Goal: Find contact information

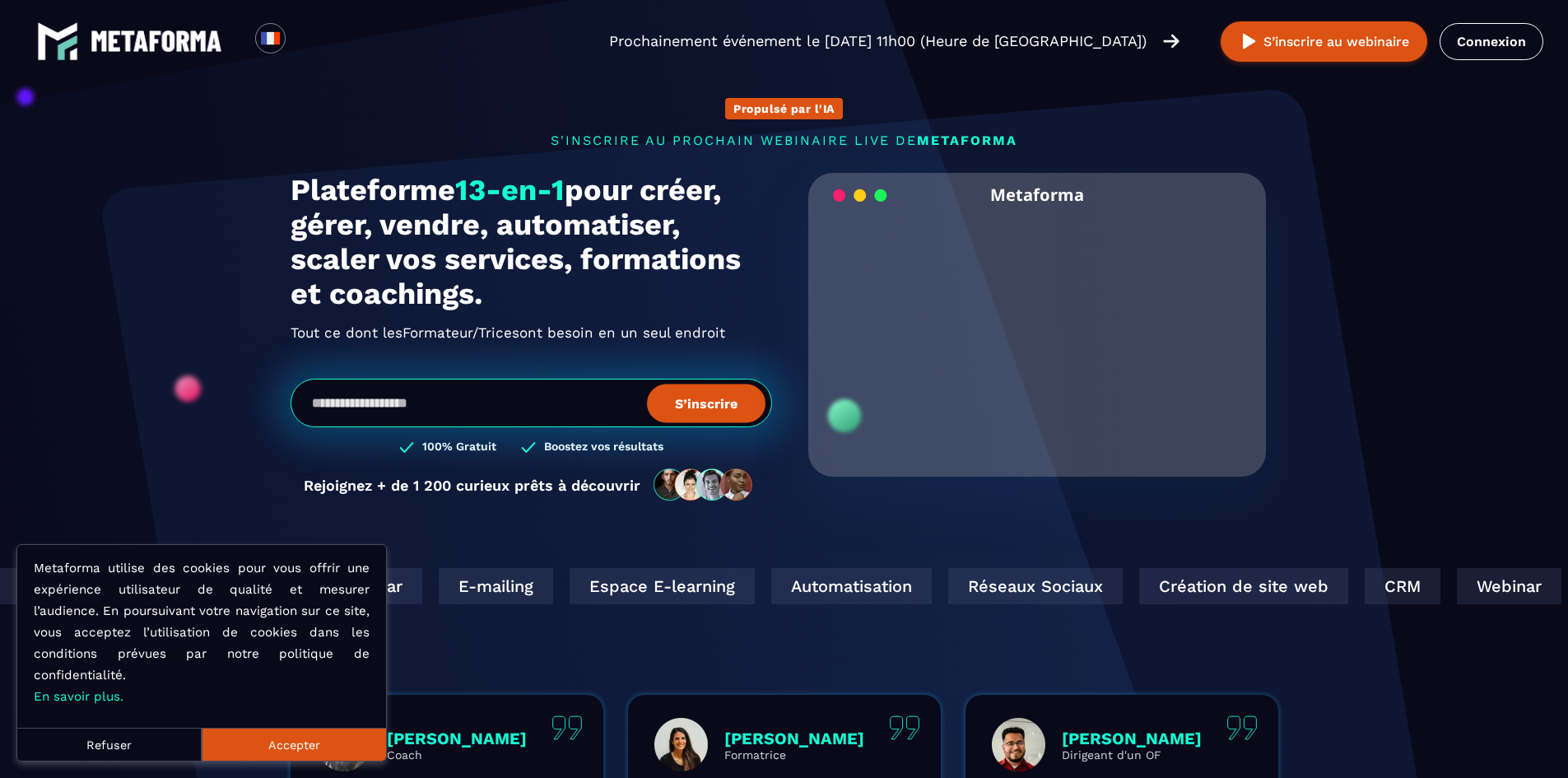
click at [109, 739] on button "Refuser" at bounding box center [109, 744] width 184 height 33
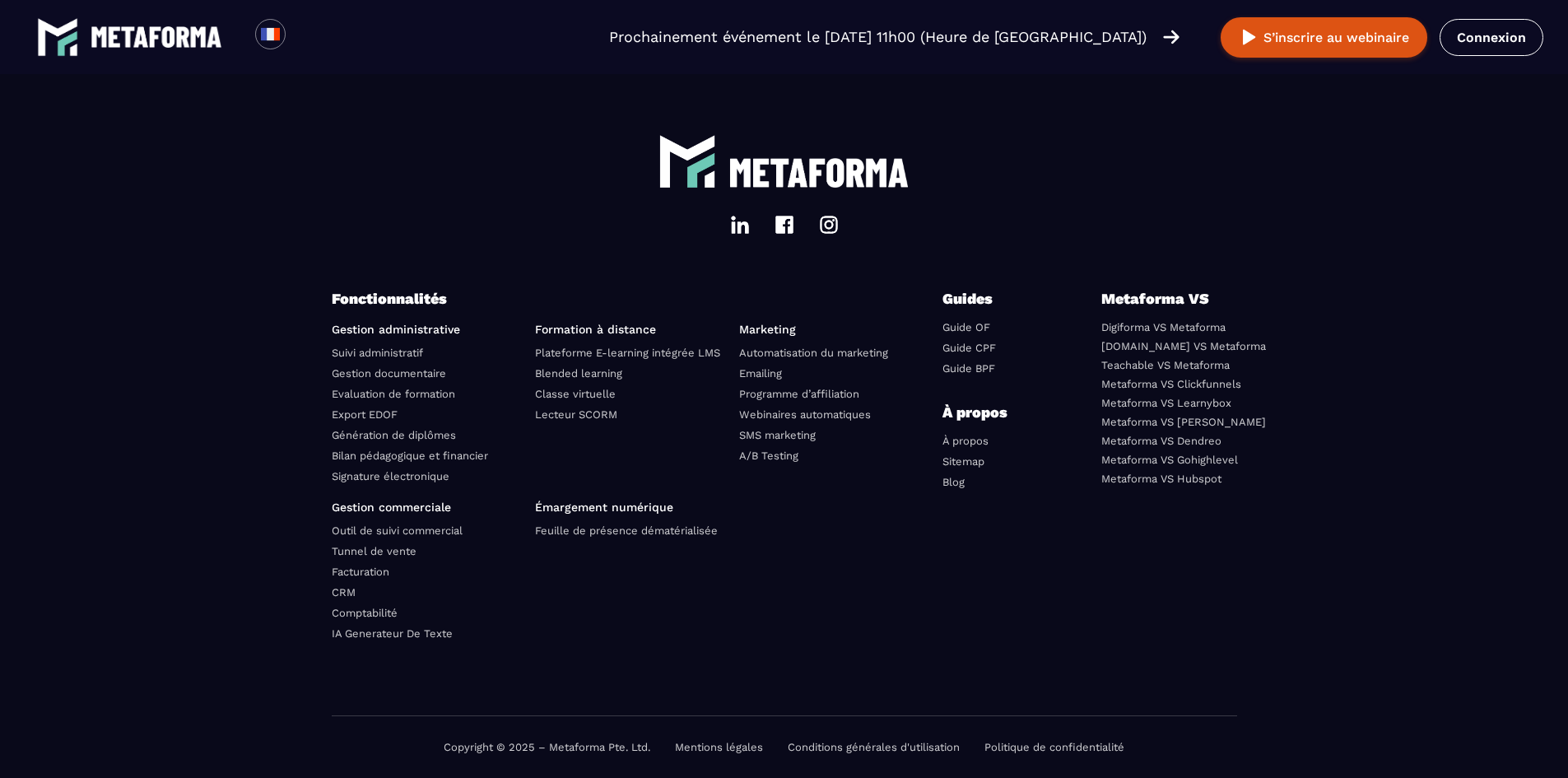
scroll to position [5637, 0]
click at [722, 742] on link "Mentions légales" at bounding box center [720, 747] width 88 height 13
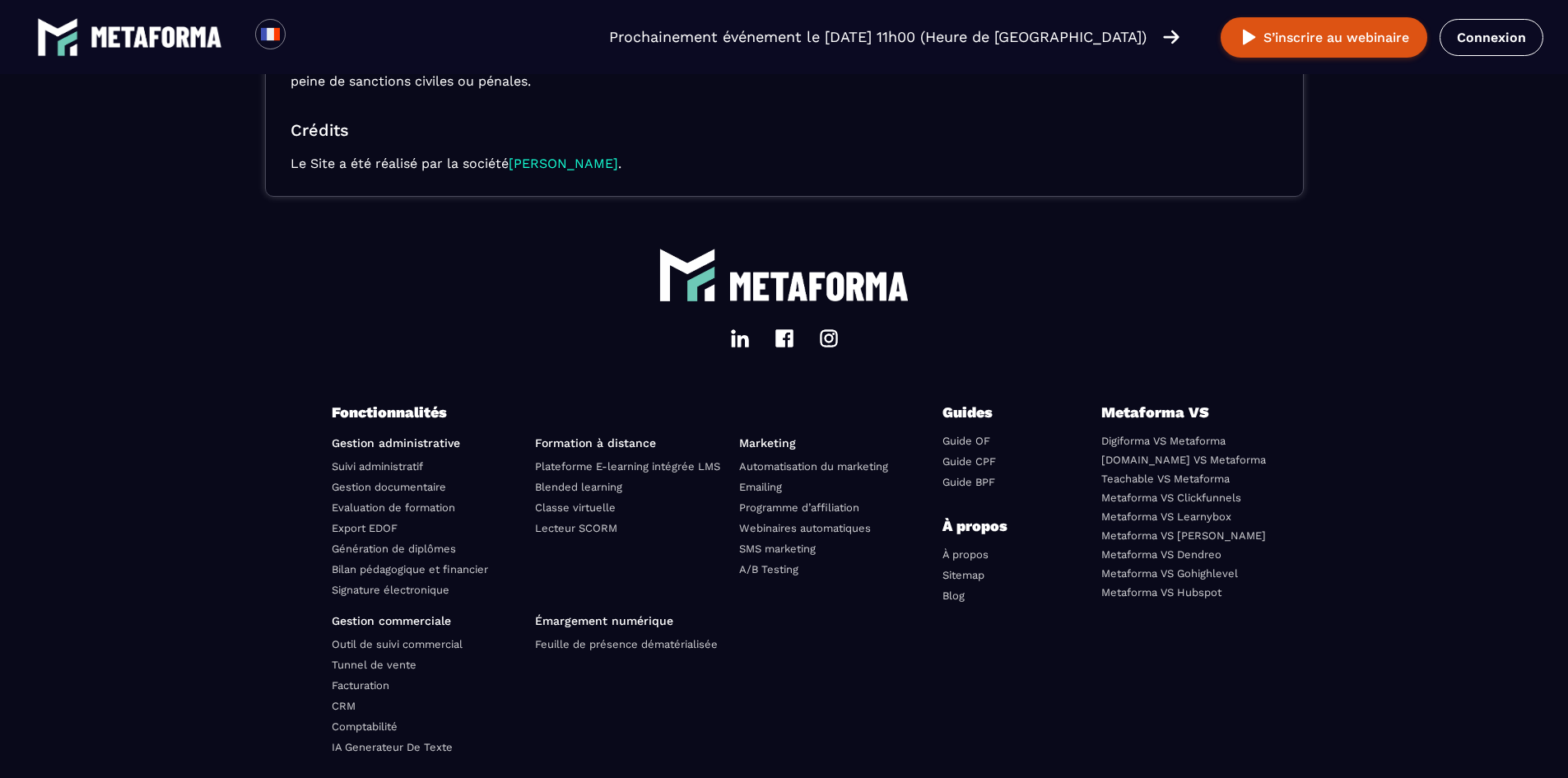
scroll to position [583, 0]
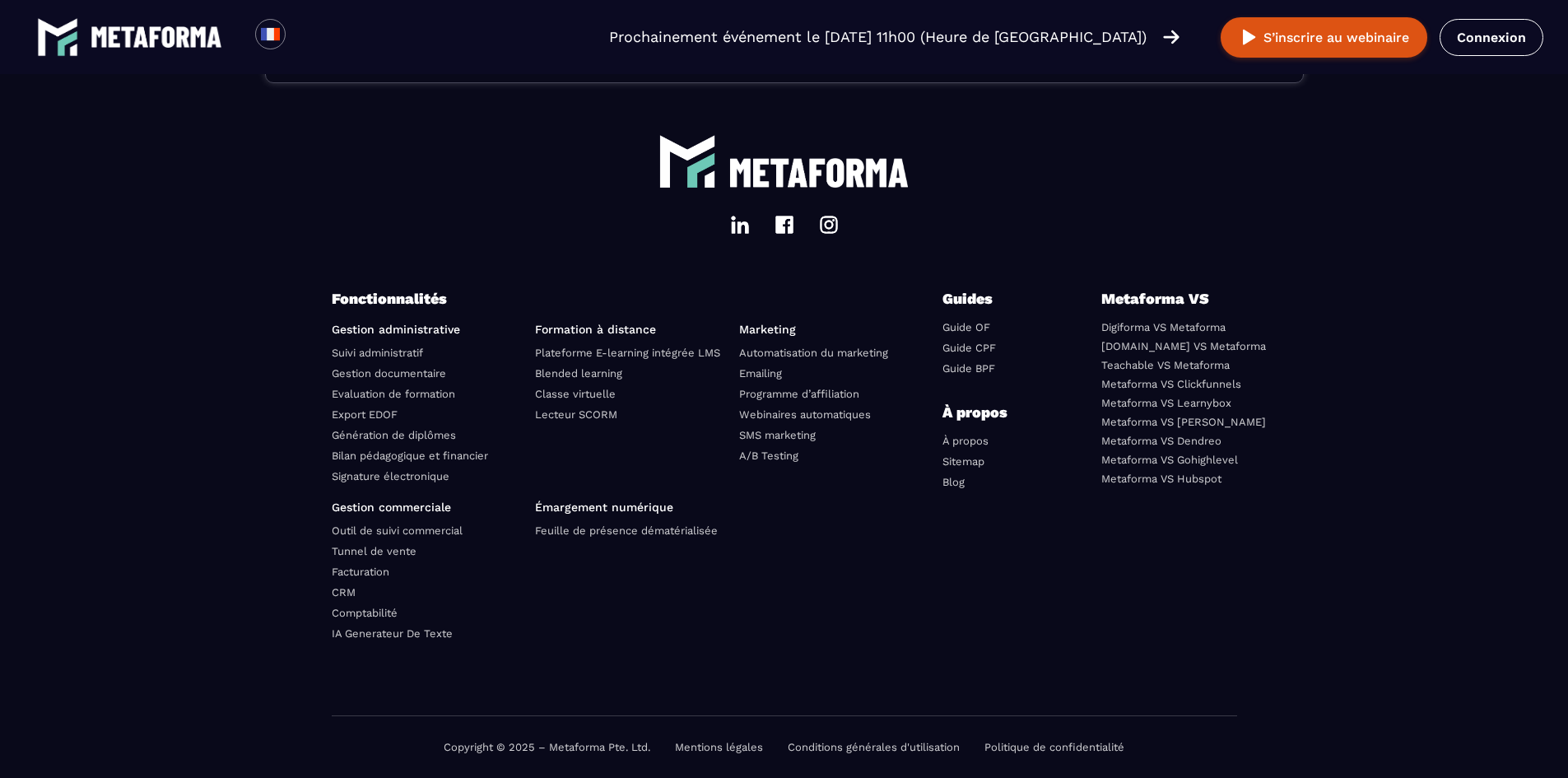
click at [1038, 749] on link "Politique de confidentialité" at bounding box center [1054, 747] width 140 height 13
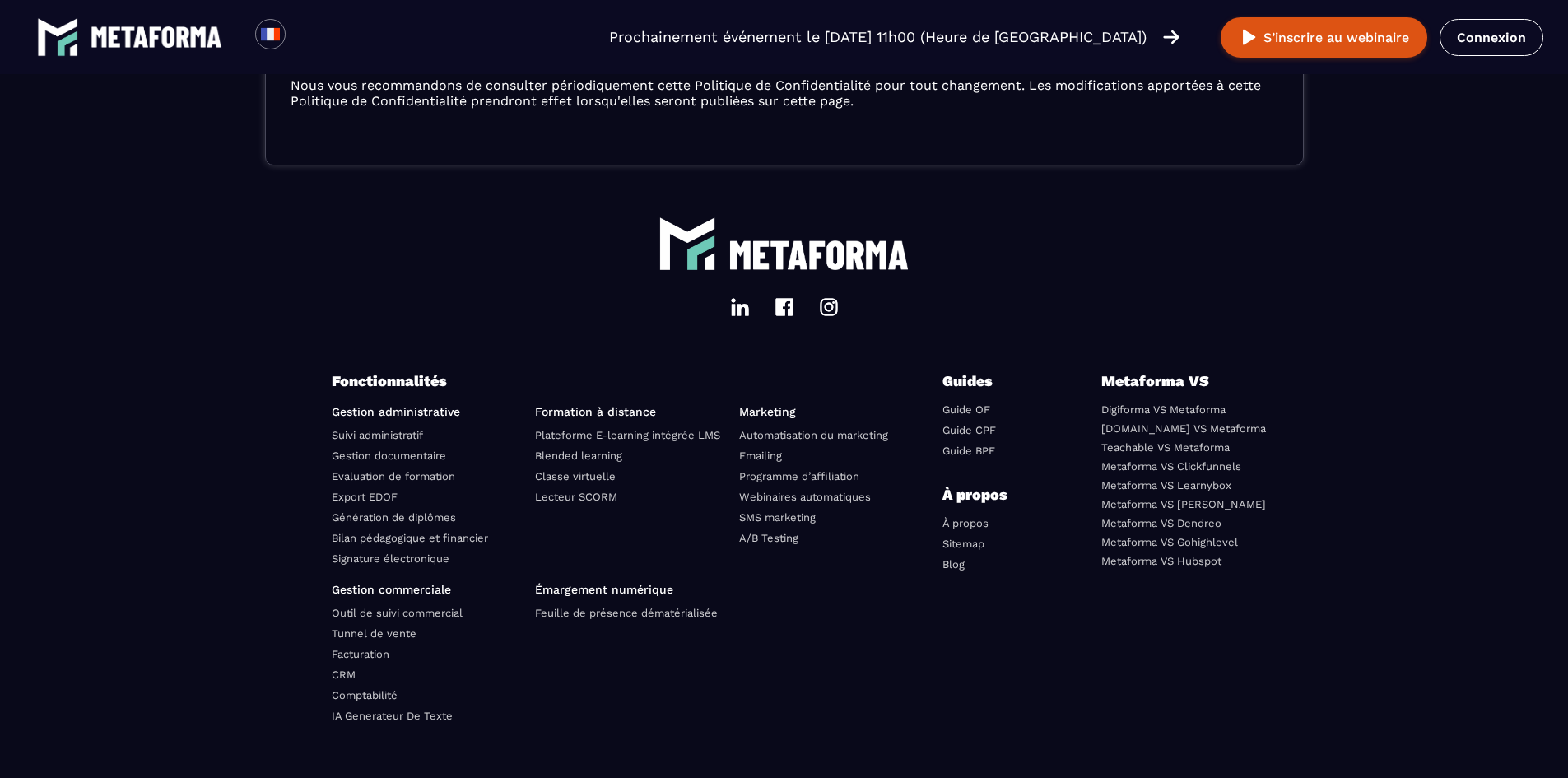
scroll to position [6109, 0]
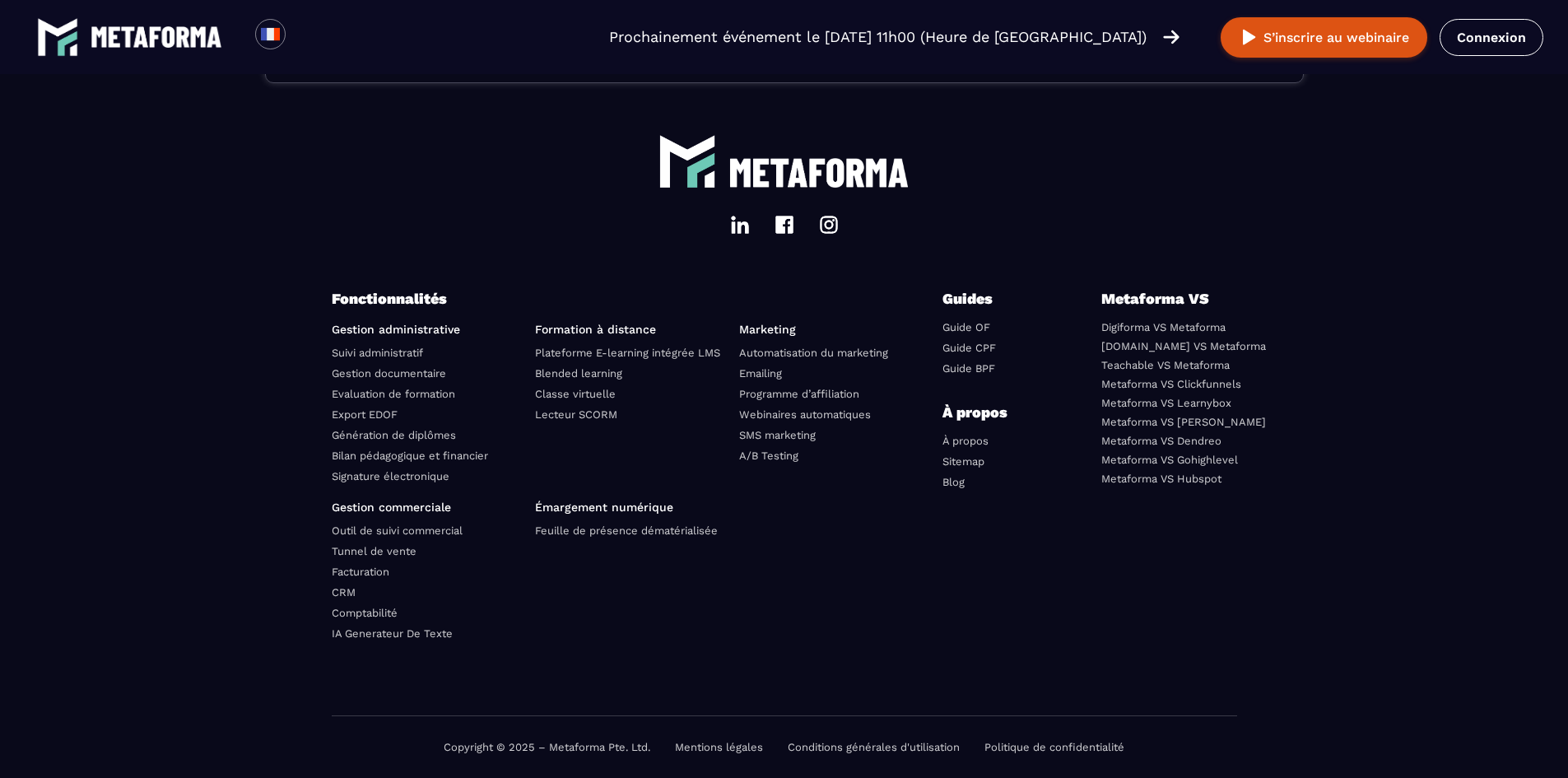
click at [724, 746] on link "Mentions légales" at bounding box center [720, 747] width 88 height 13
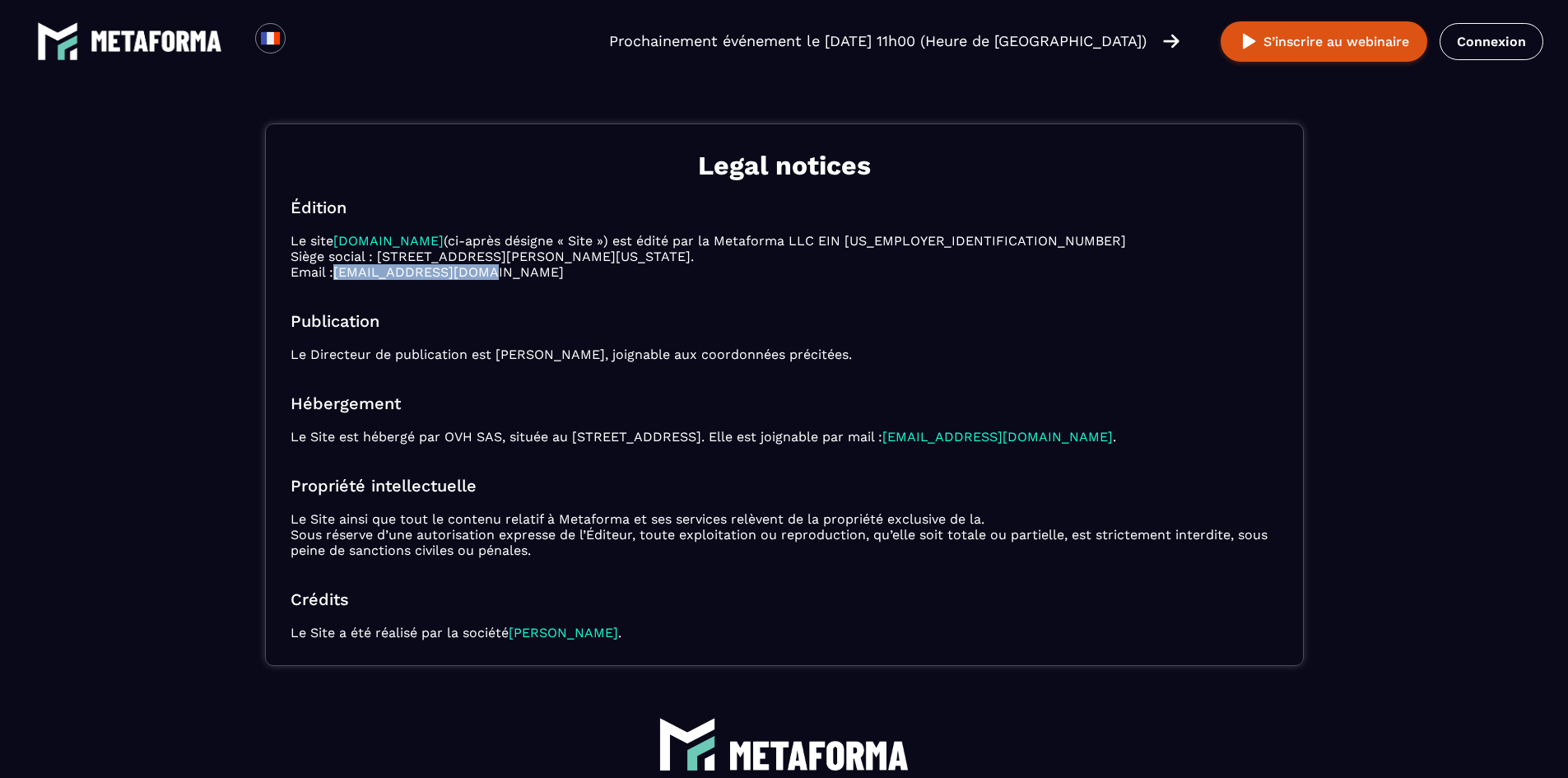
drag, startPoint x: 523, startPoint y: 264, endPoint x: 344, endPoint y: 269, distance: 179.1
click at [344, 269] on p "Le site [DOMAIN_NAME] (ci-après désigne « Site ») est édité par la Metaforma LL…" at bounding box center [784, 256] width 988 height 47
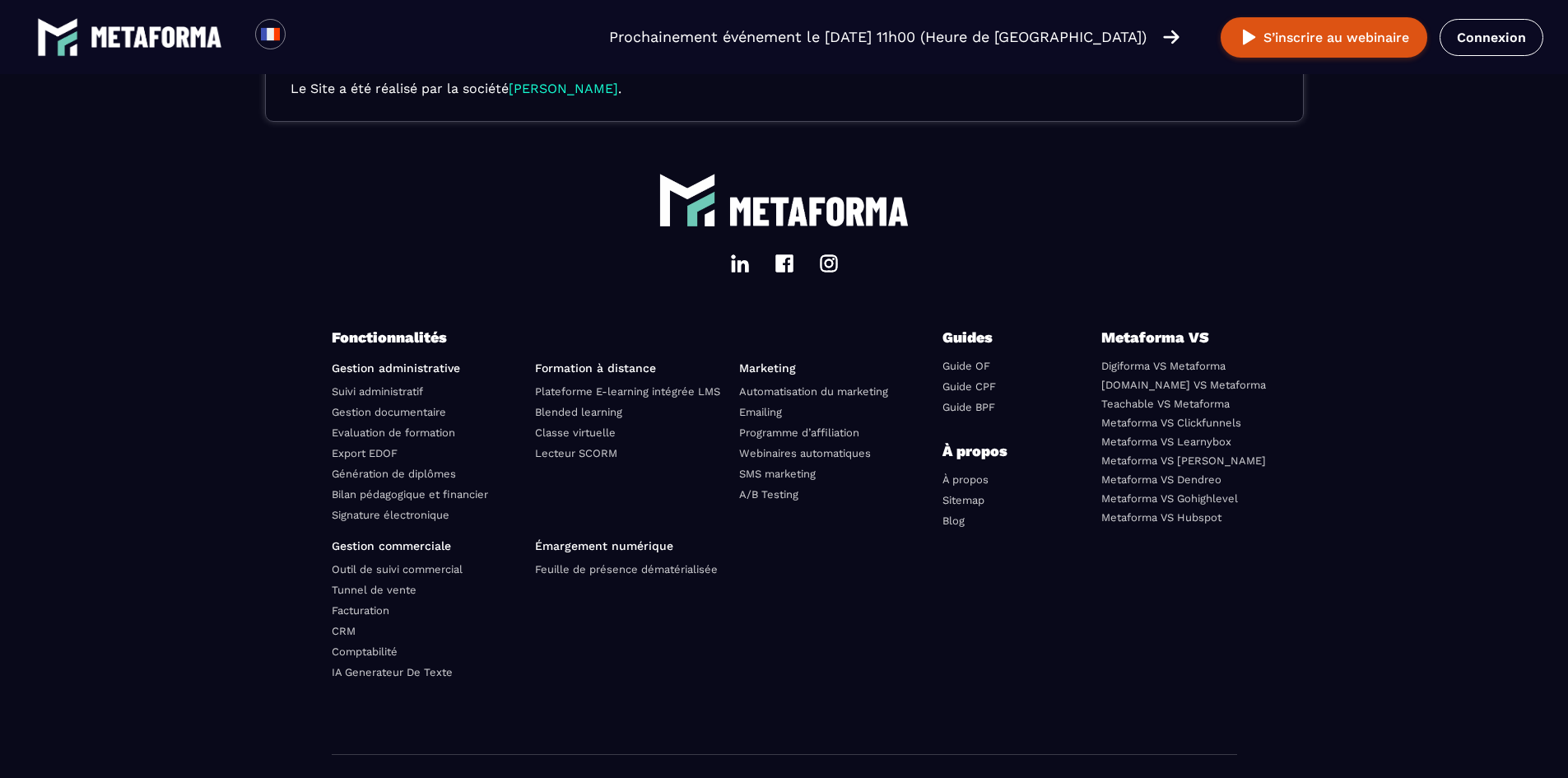
scroll to position [583, 0]
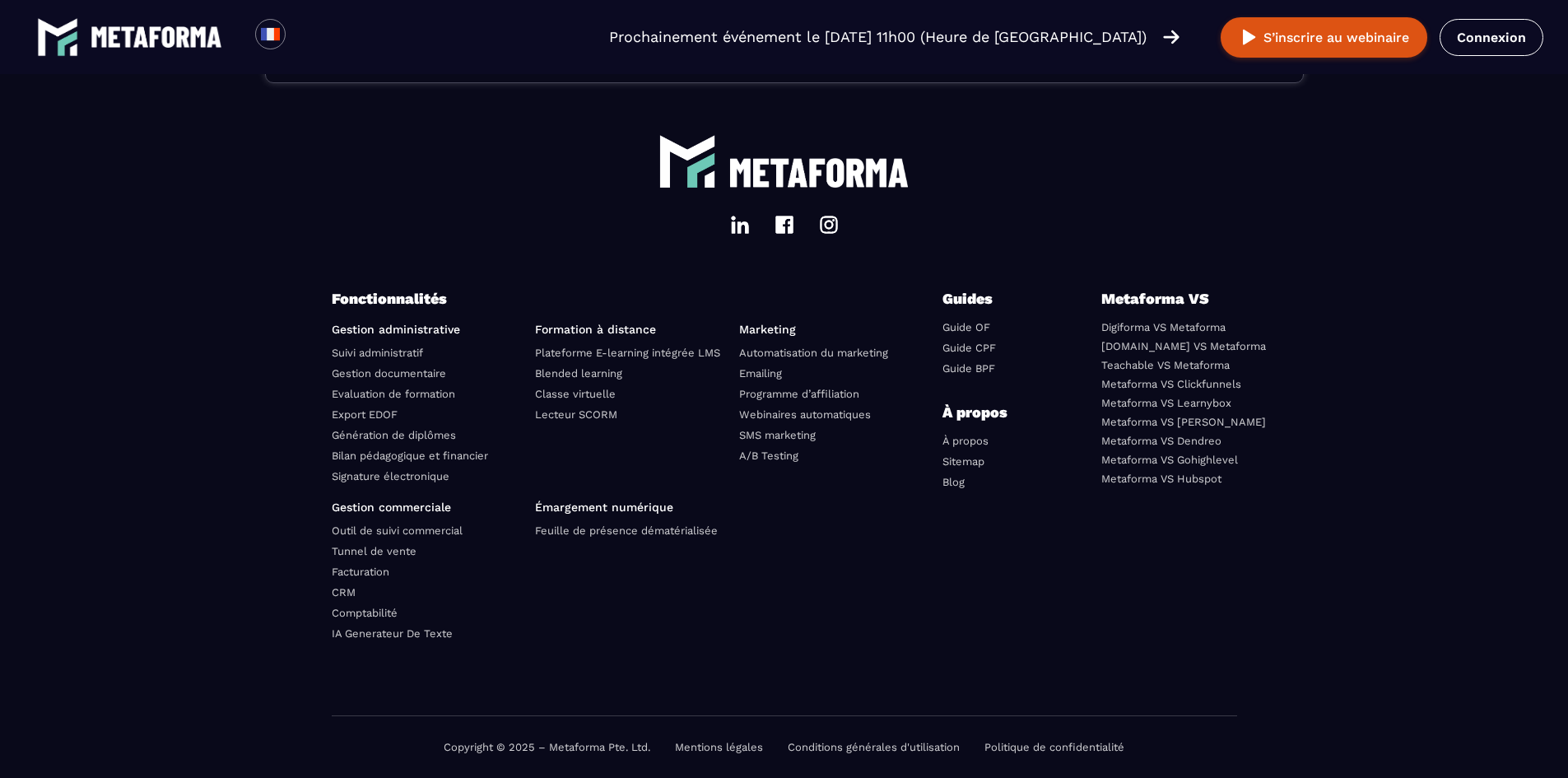
click at [211, 316] on footer "Fonctionnalités Gestion administrative Suivi administratif Gestion documentaire…" at bounding box center [784, 430] width 1568 height 695
click at [63, 207] on footer "Fonctionnalités Gestion administrative Suivi administratif Gestion documentaire…" at bounding box center [784, 430] width 1568 height 695
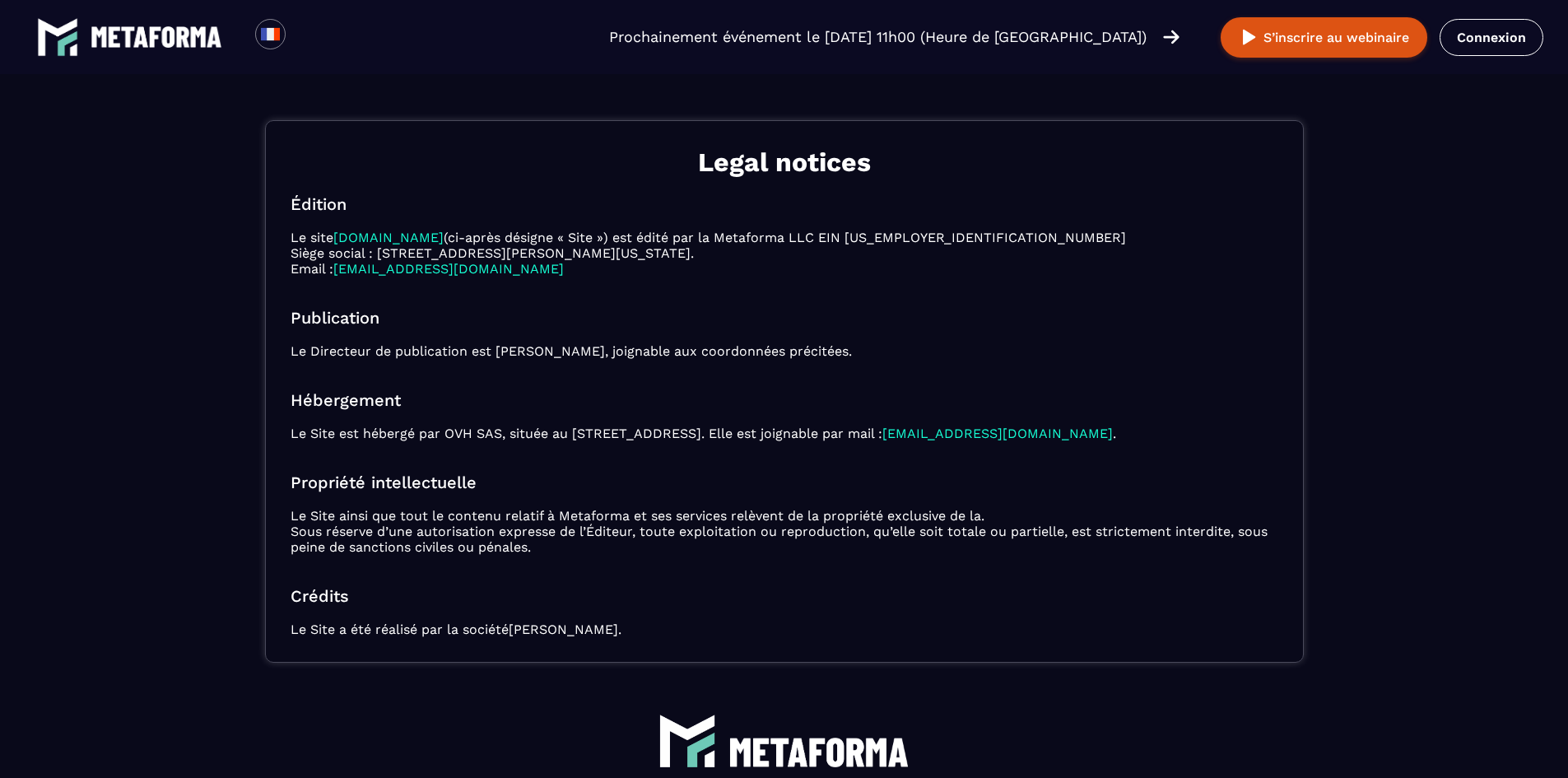
scroll to position [0, 0]
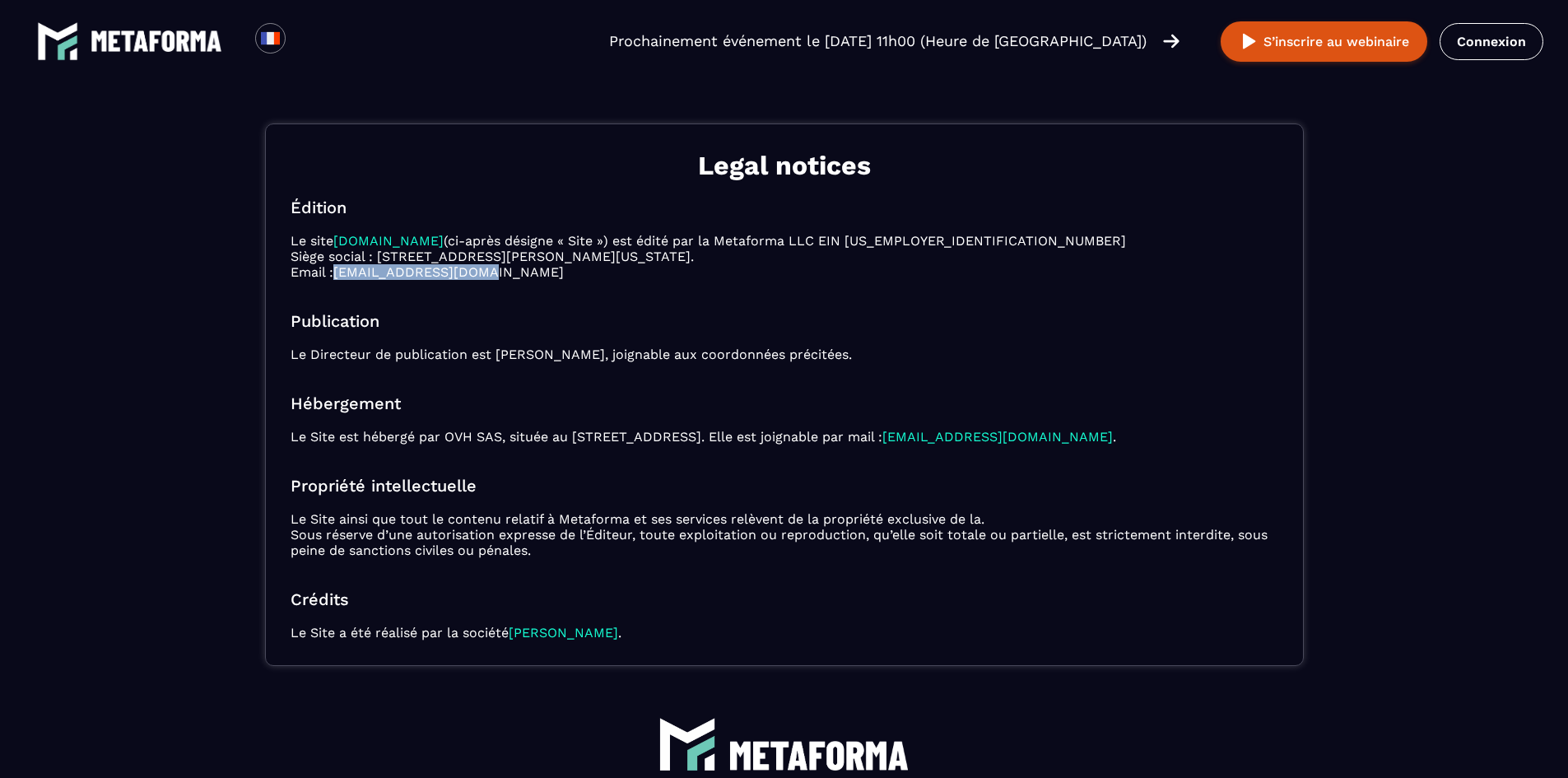
drag, startPoint x: 515, startPoint y: 274, endPoint x: 345, endPoint y: 277, distance: 170.0
click at [345, 277] on p "Le site [DOMAIN_NAME] (ci-après désigne « Site ») est édité par la Metaforma LL…" at bounding box center [784, 256] width 988 height 47
copy link "[EMAIL_ADDRESS][DOMAIN_NAME]"
click at [511, 43] on div "Loading... Prochainement événement le [DATE] 11h00 (Heure de [GEOGRAPHIC_DATA])…" at bounding box center [784, 41] width 1568 height 82
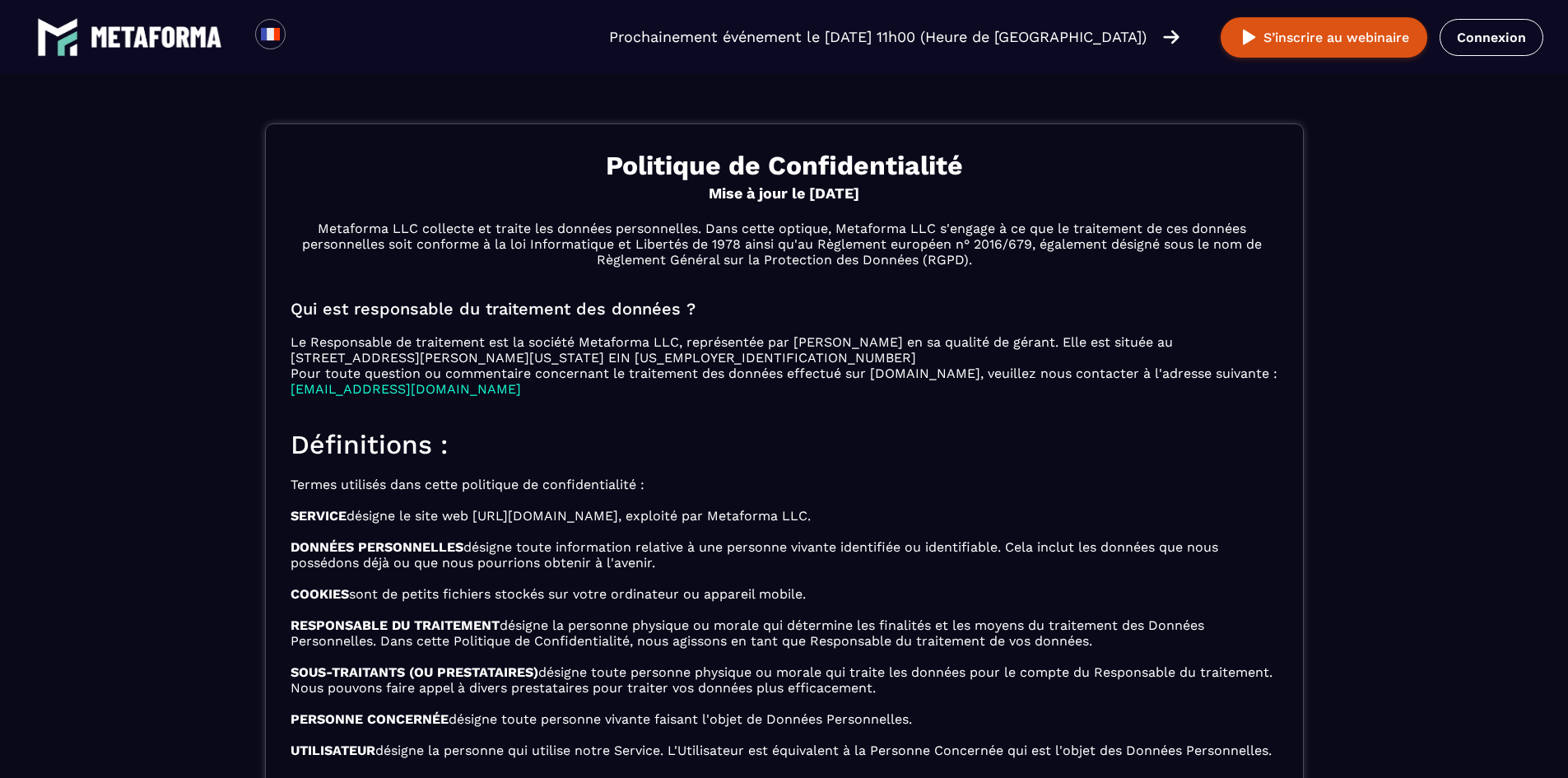
scroll to position [6109, 0]
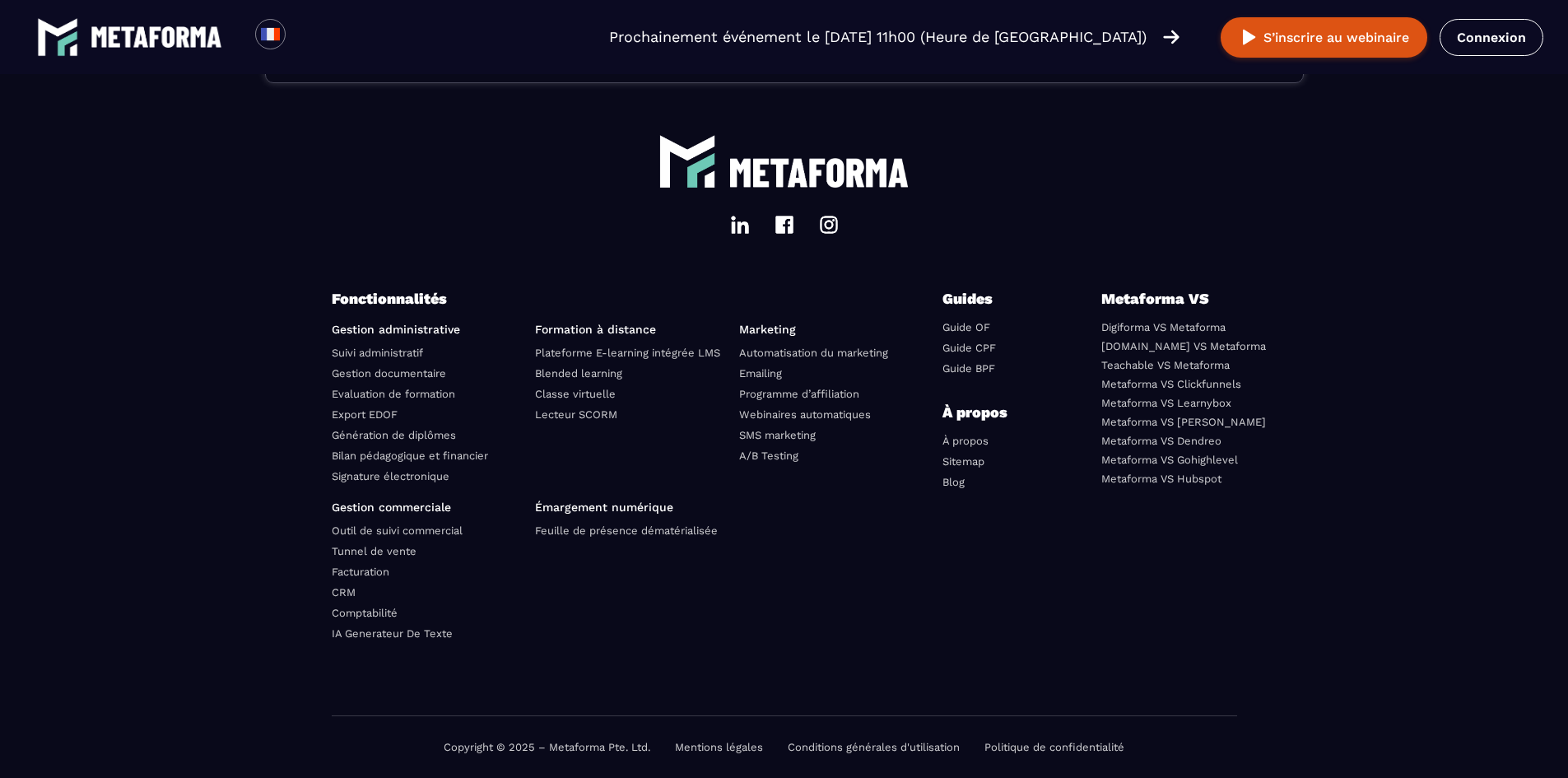
scroll to position [583, 0]
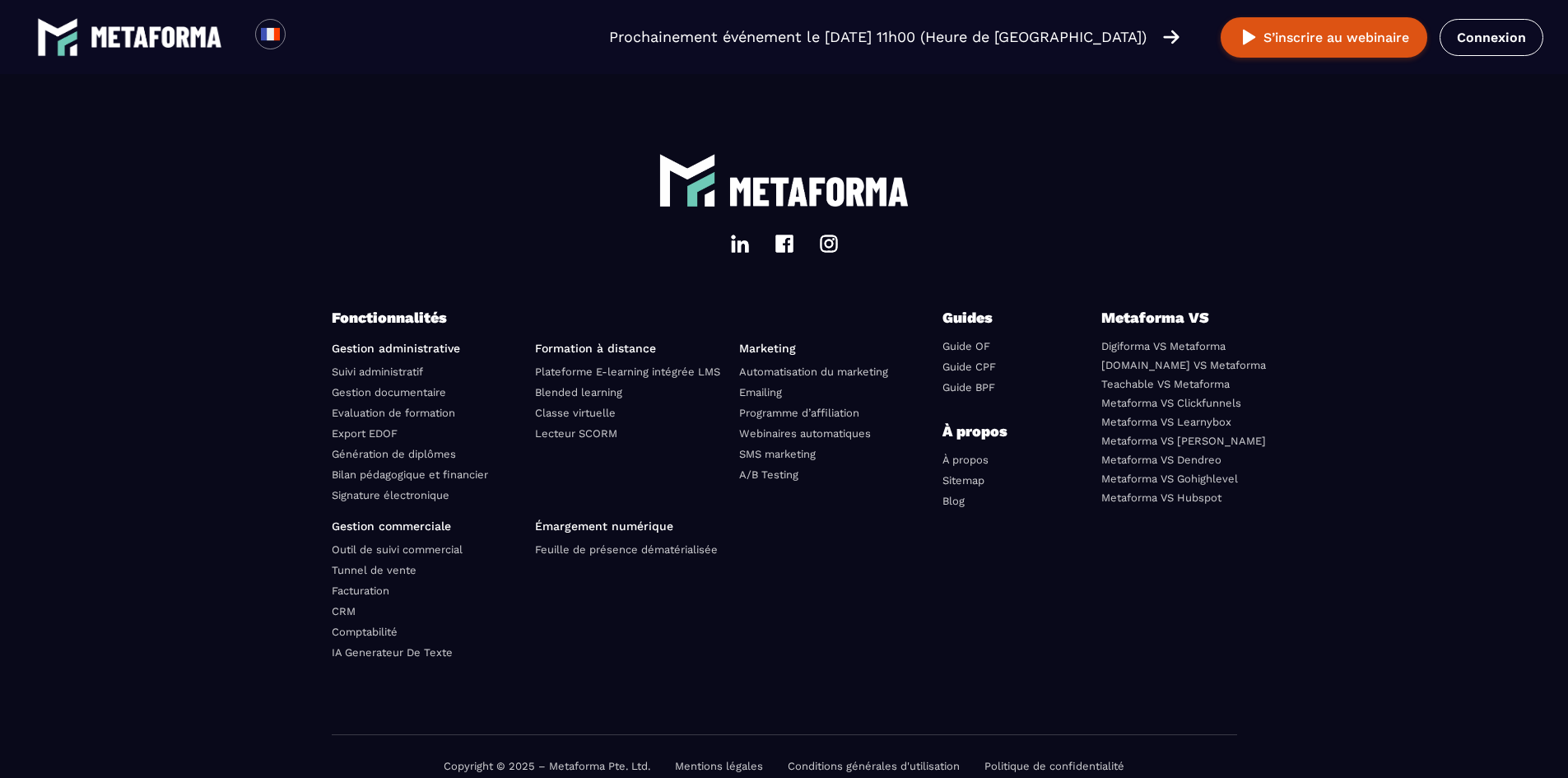
scroll to position [4779, 0]
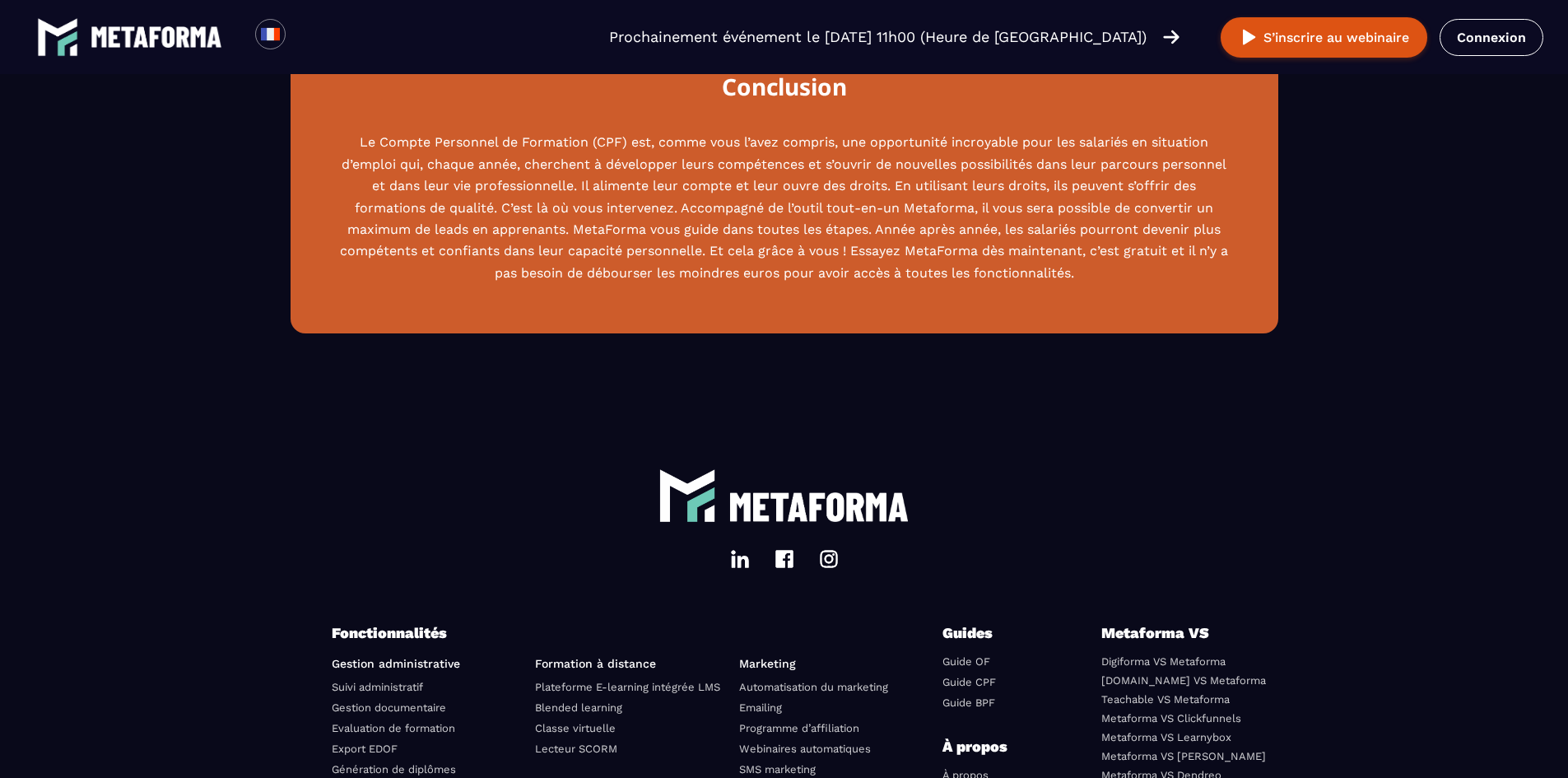
scroll to position [2964, 0]
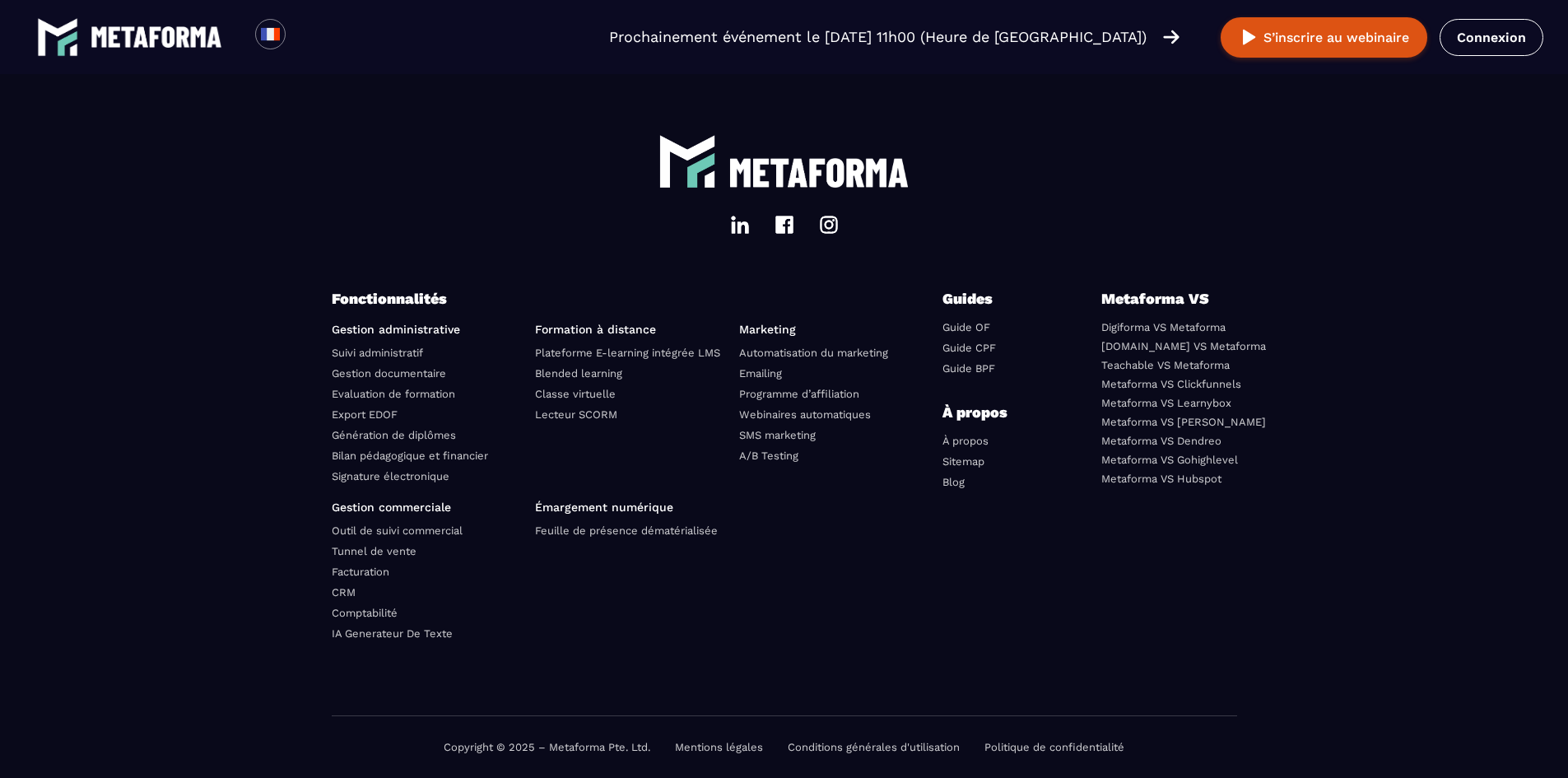
click at [742, 235] on img at bounding box center [740, 224] width 20 height 20
